Goal: Book appointment/travel/reservation

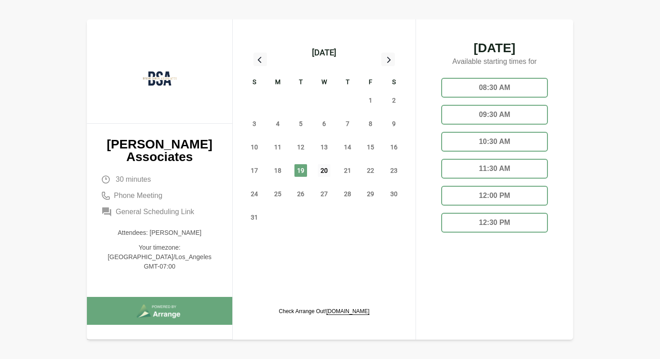
click at [319, 170] on span "20" at bounding box center [324, 170] width 13 height 13
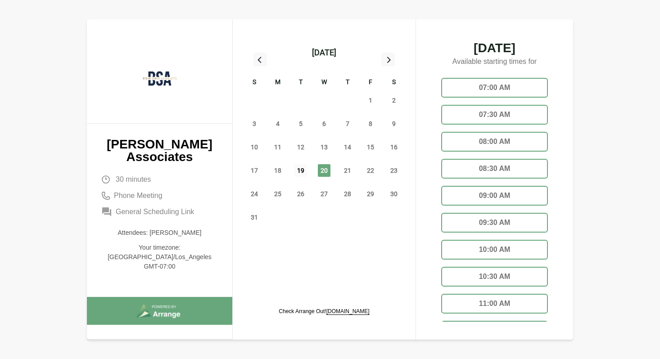
click at [301, 169] on span "19" at bounding box center [300, 170] width 13 height 13
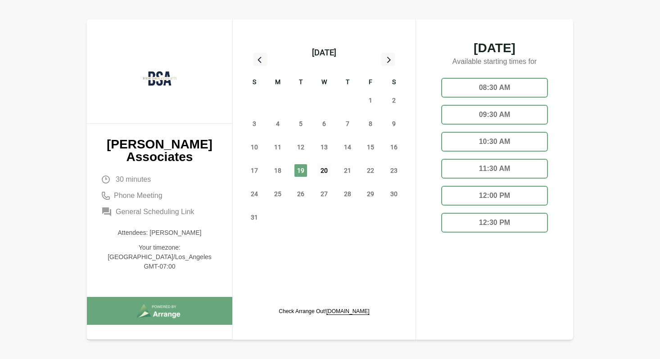
click at [329, 173] on span "20" at bounding box center [324, 170] width 13 height 13
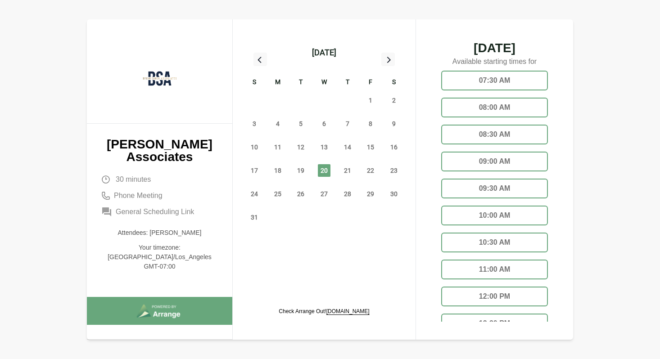
scroll to position [63, 0]
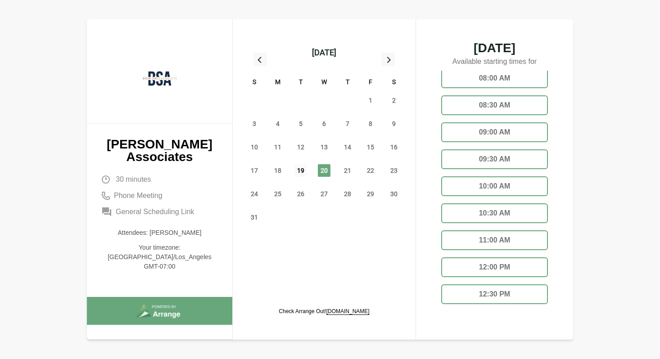
click at [298, 168] on span "19" at bounding box center [300, 170] width 13 height 13
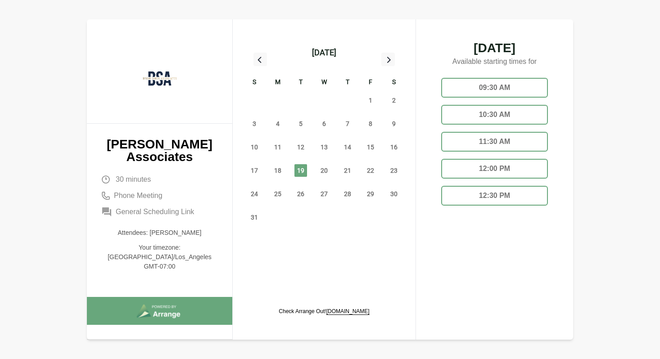
click at [501, 143] on div "11:30 AM" at bounding box center [494, 142] width 107 height 20
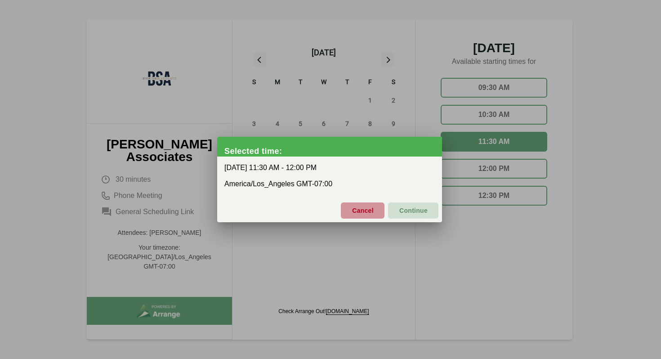
click at [367, 214] on span "Cancel" at bounding box center [363, 210] width 22 height 19
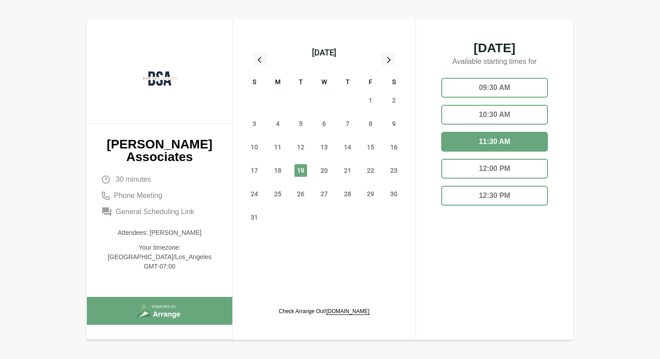
click at [497, 171] on div "12:00 PM" at bounding box center [494, 169] width 107 height 20
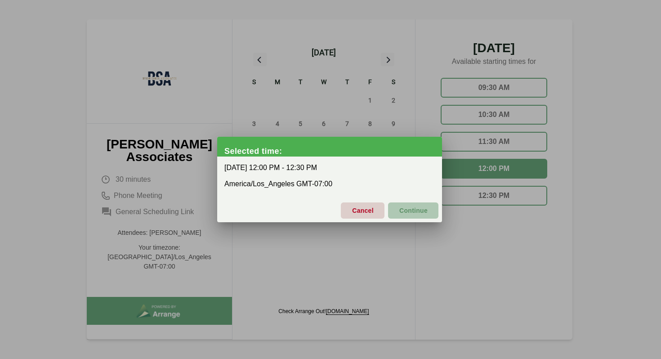
click at [414, 209] on span "Continue" at bounding box center [413, 210] width 29 height 19
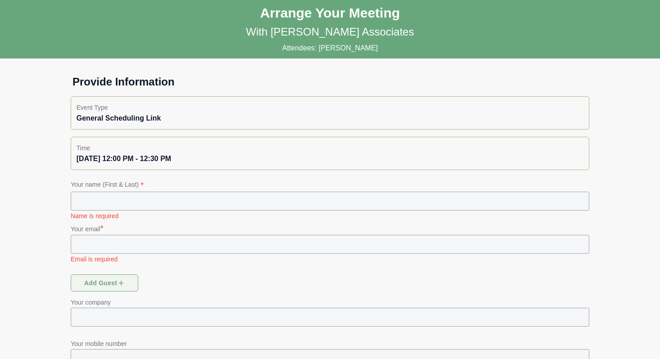
click at [246, 193] on input "text" at bounding box center [330, 201] width 518 height 19
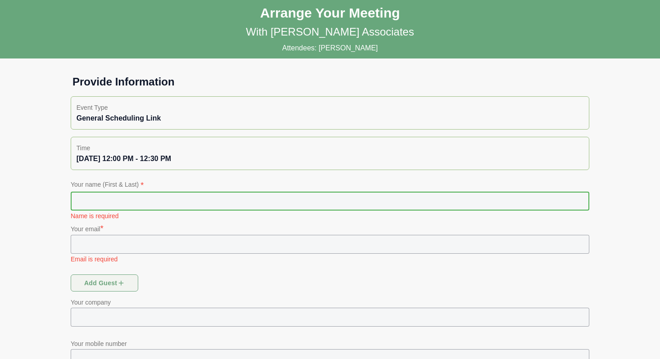
type input "**********"
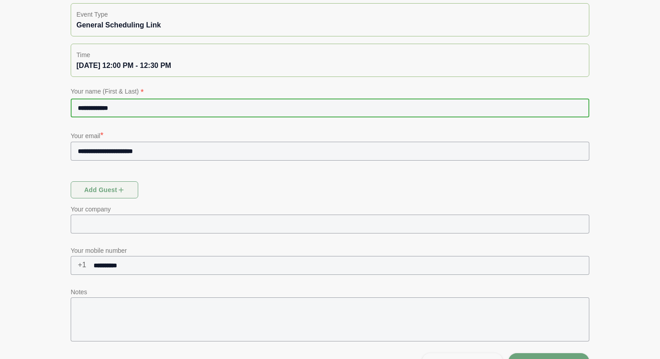
scroll to position [115, 0]
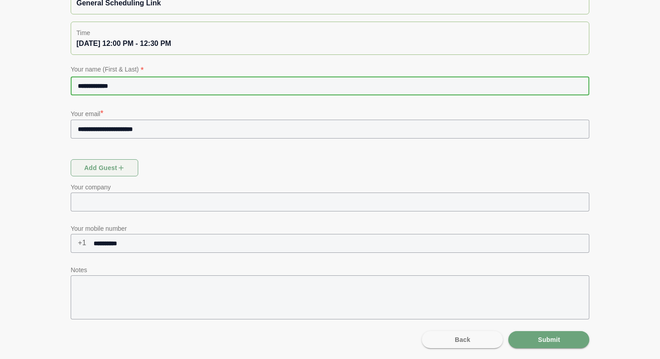
click at [148, 280] on textarea at bounding box center [330, 297] width 518 height 44
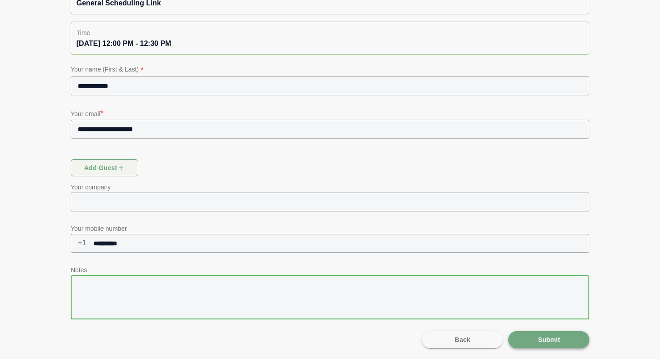
click at [550, 337] on span "Submit" at bounding box center [548, 339] width 22 height 17
